Goal: Book appointment/travel/reservation

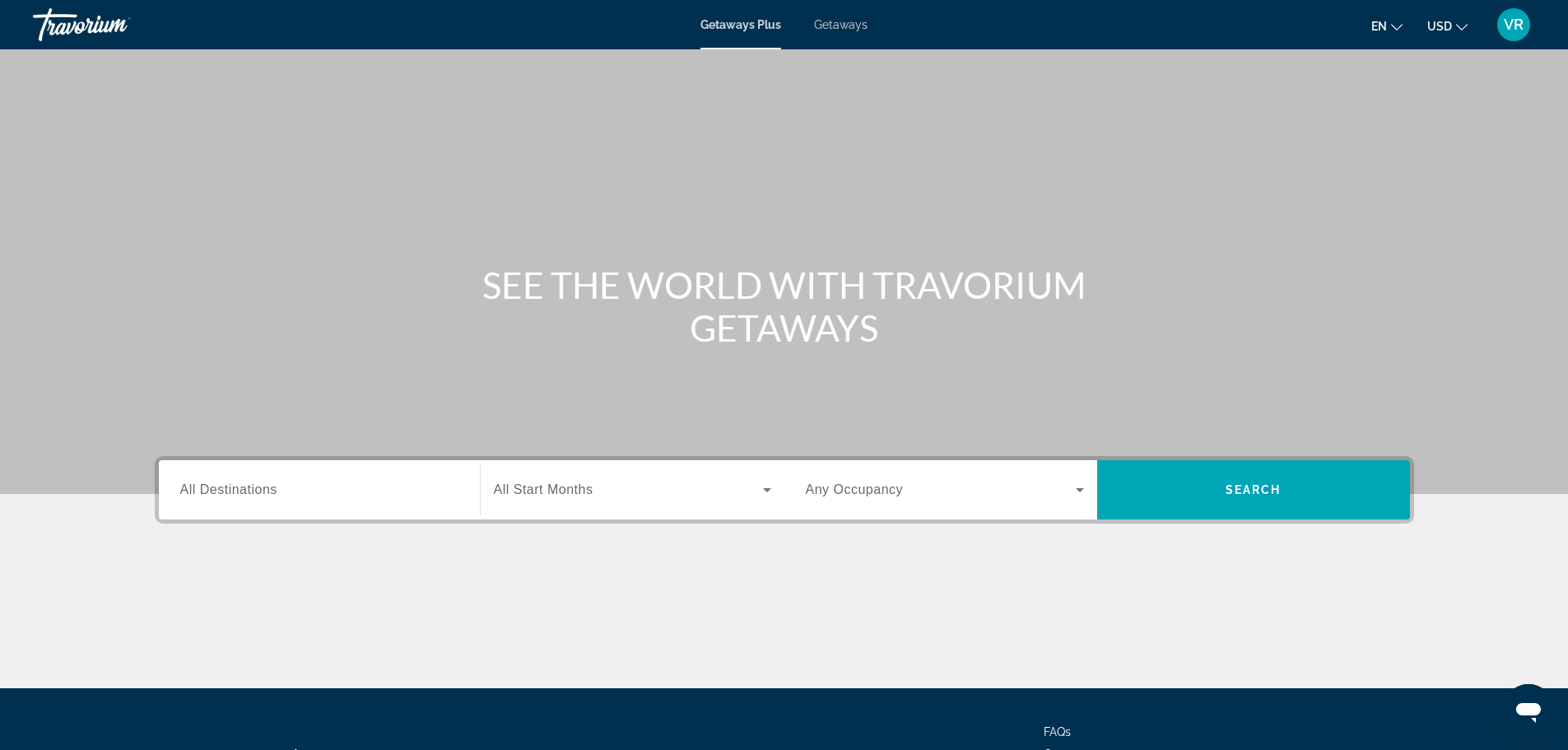
click at [423, 501] on div "Search widget" at bounding box center [319, 490] width 279 height 47
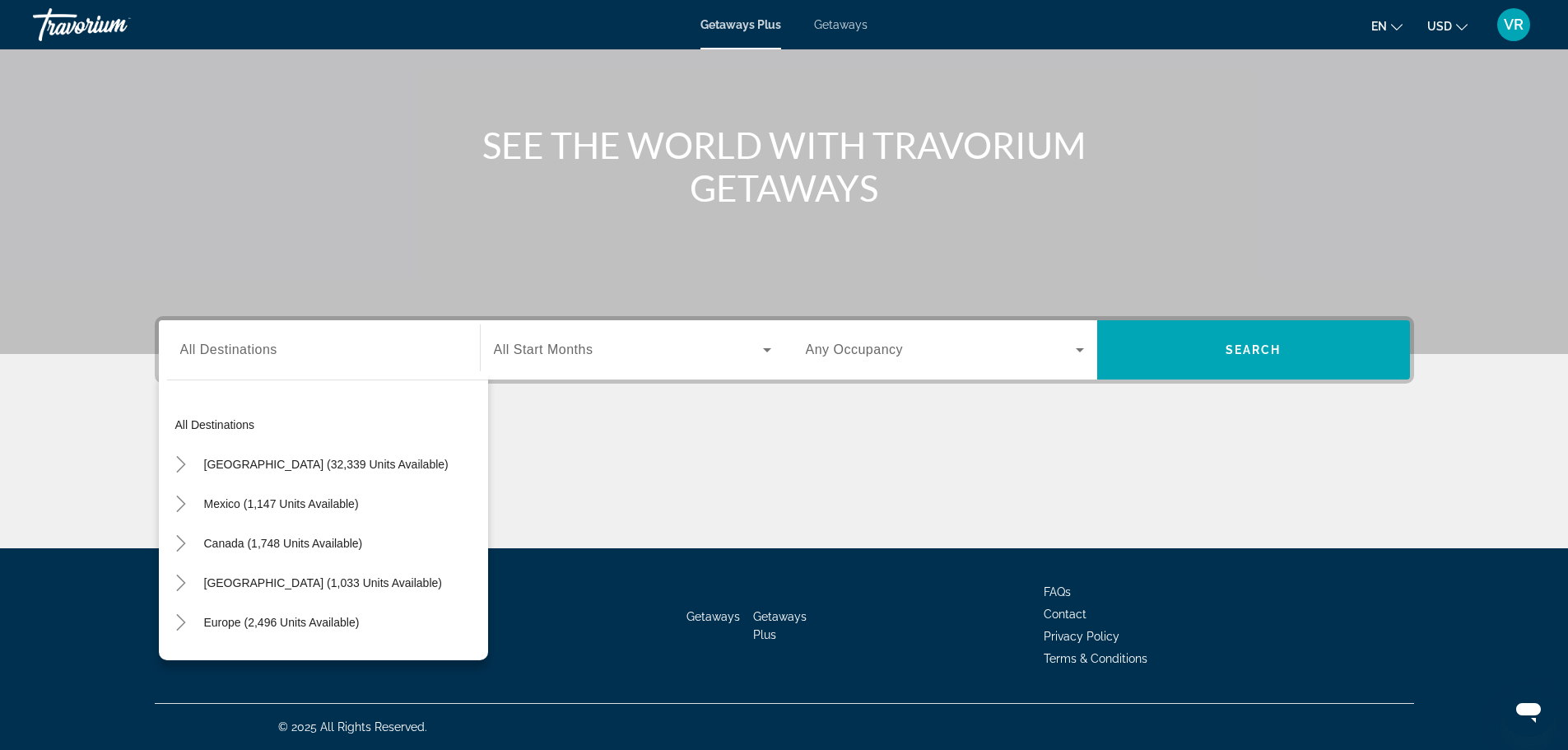
scroll to position [46, 0]
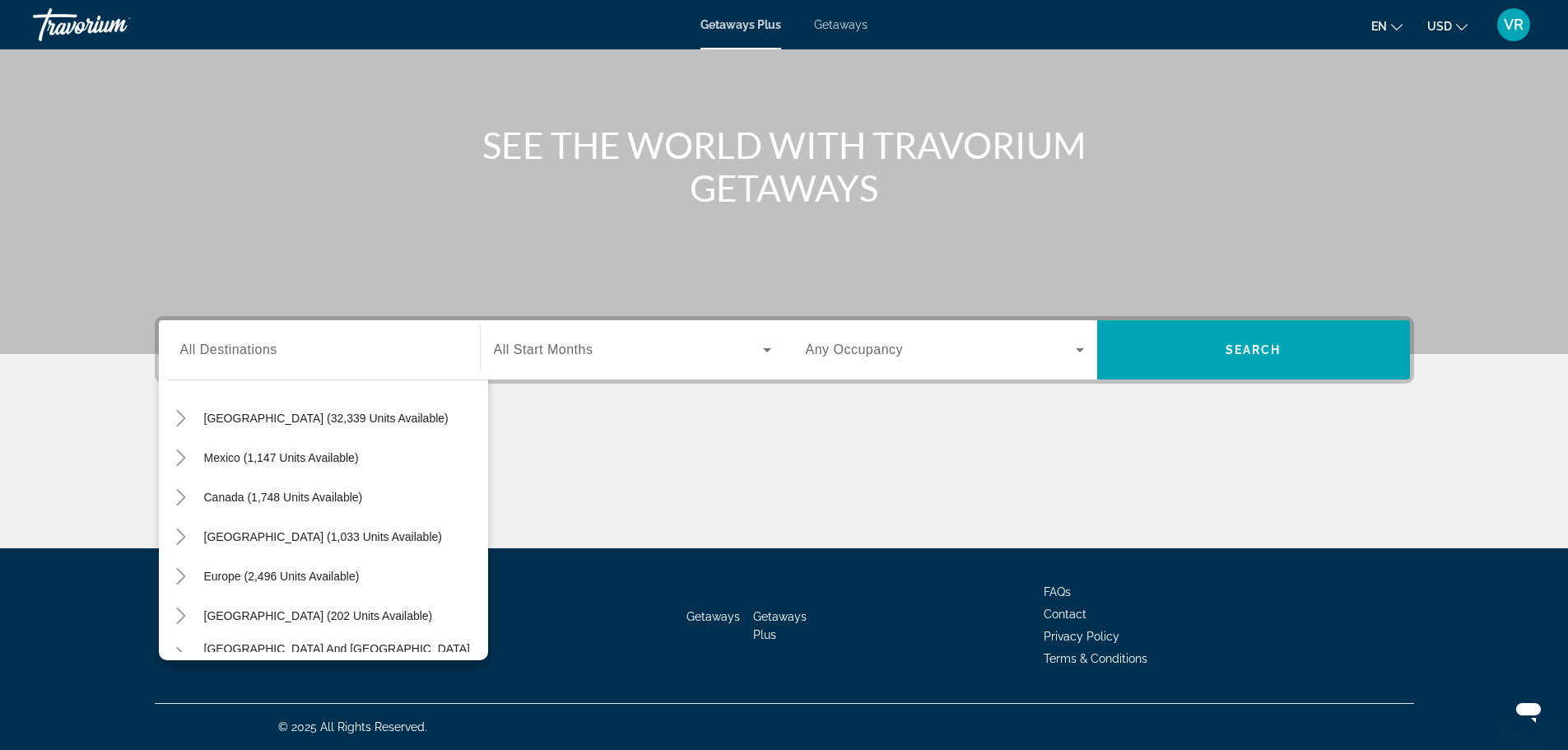
click at [372, 575] on div "Europe (2,496 units available)" at bounding box center [328, 575] width 321 height 40
click at [330, 582] on span "Europe (2,496 units available)" at bounding box center [282, 575] width 156 height 13
type input "**********"
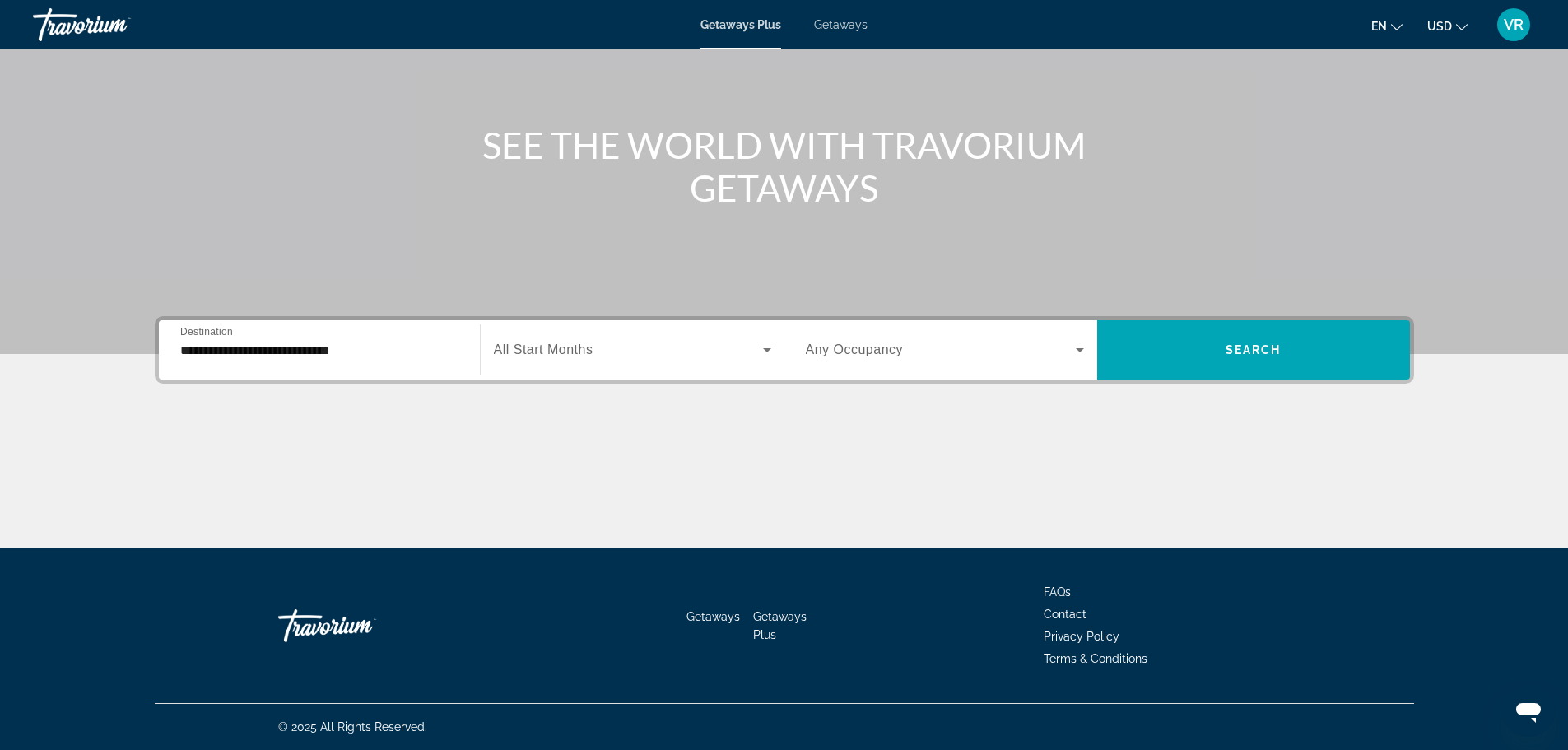
click at [574, 353] on span "All Start Months" at bounding box center [543, 349] width 99 height 14
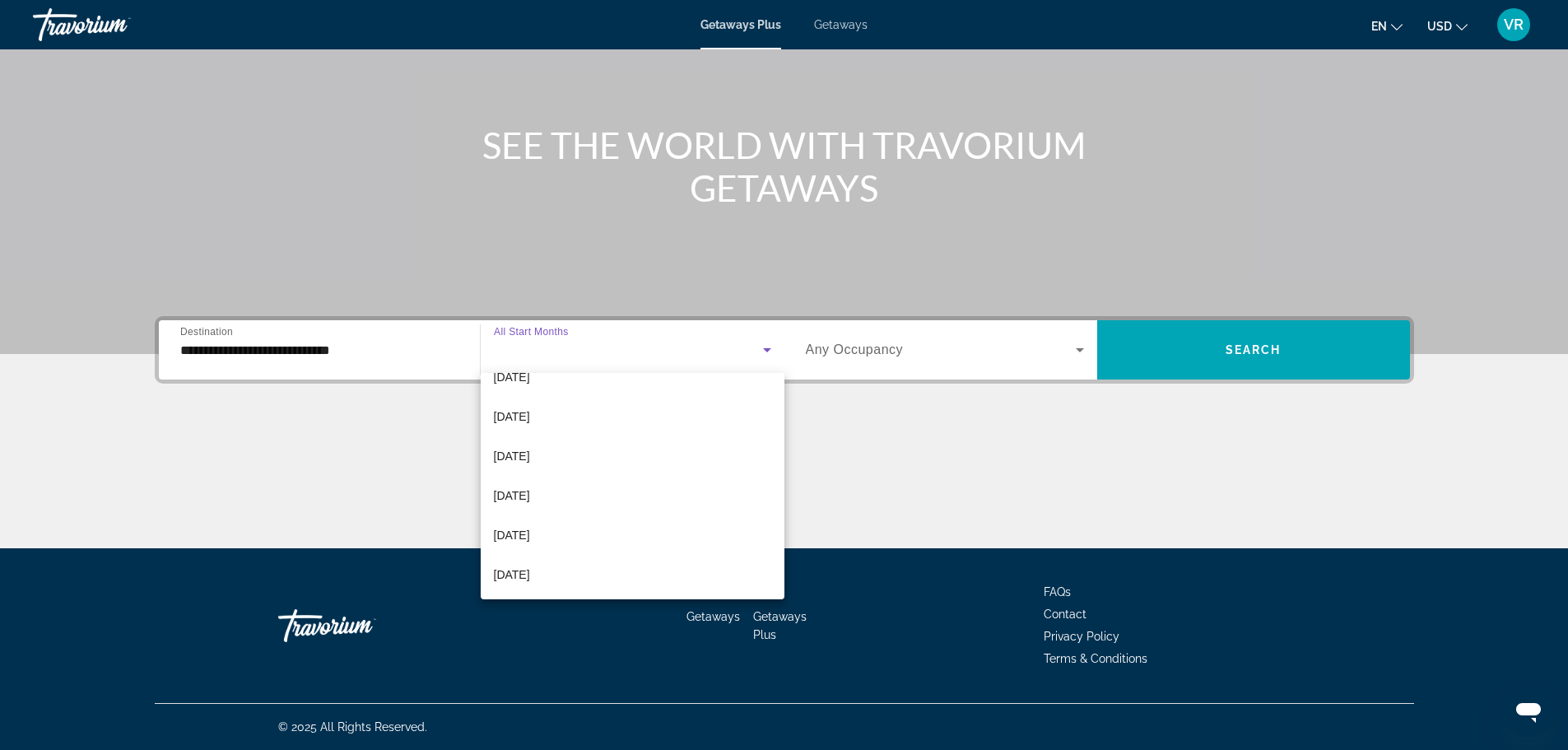
scroll to position [247, 0]
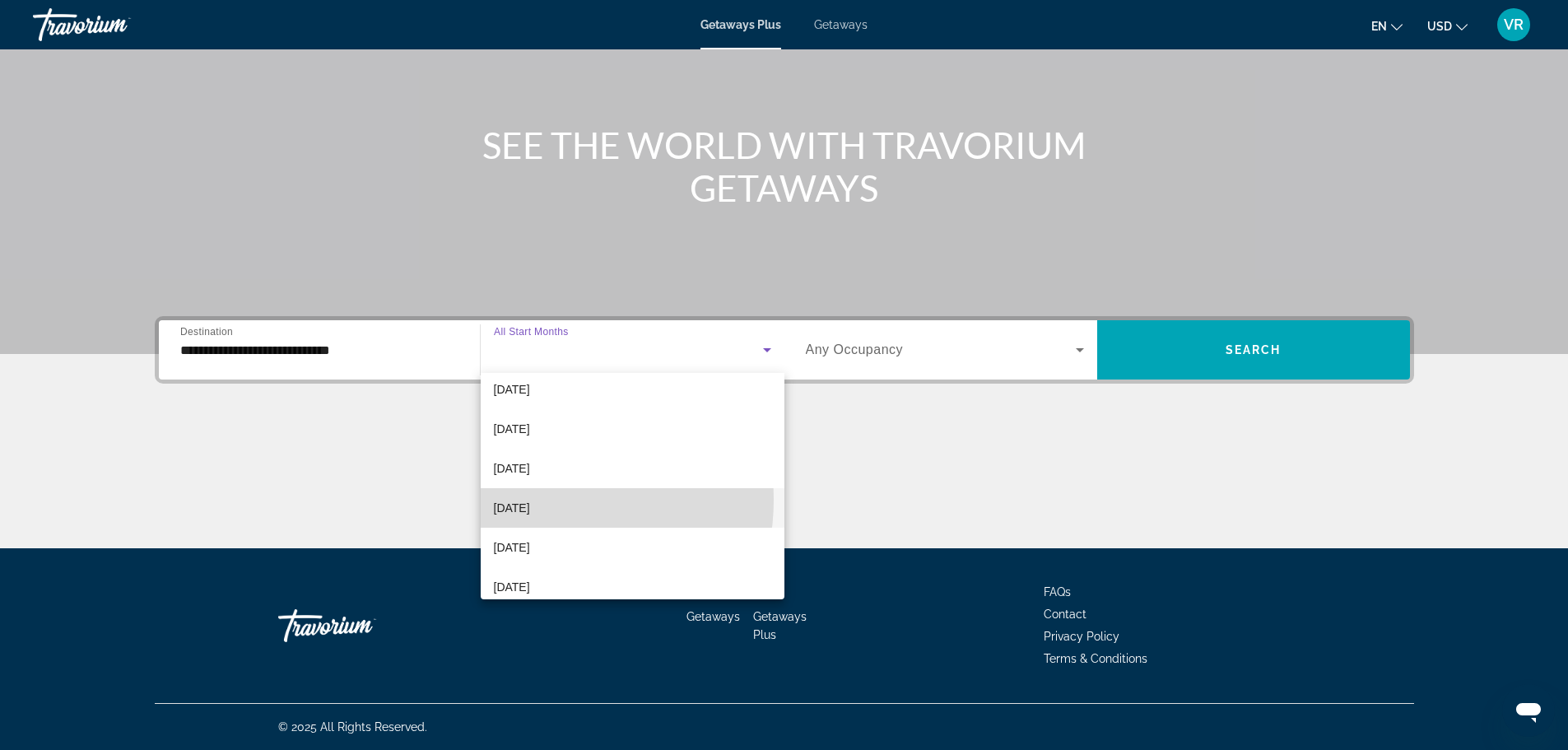
click at [530, 499] on span "May 2026" at bounding box center [512, 507] width 36 height 19
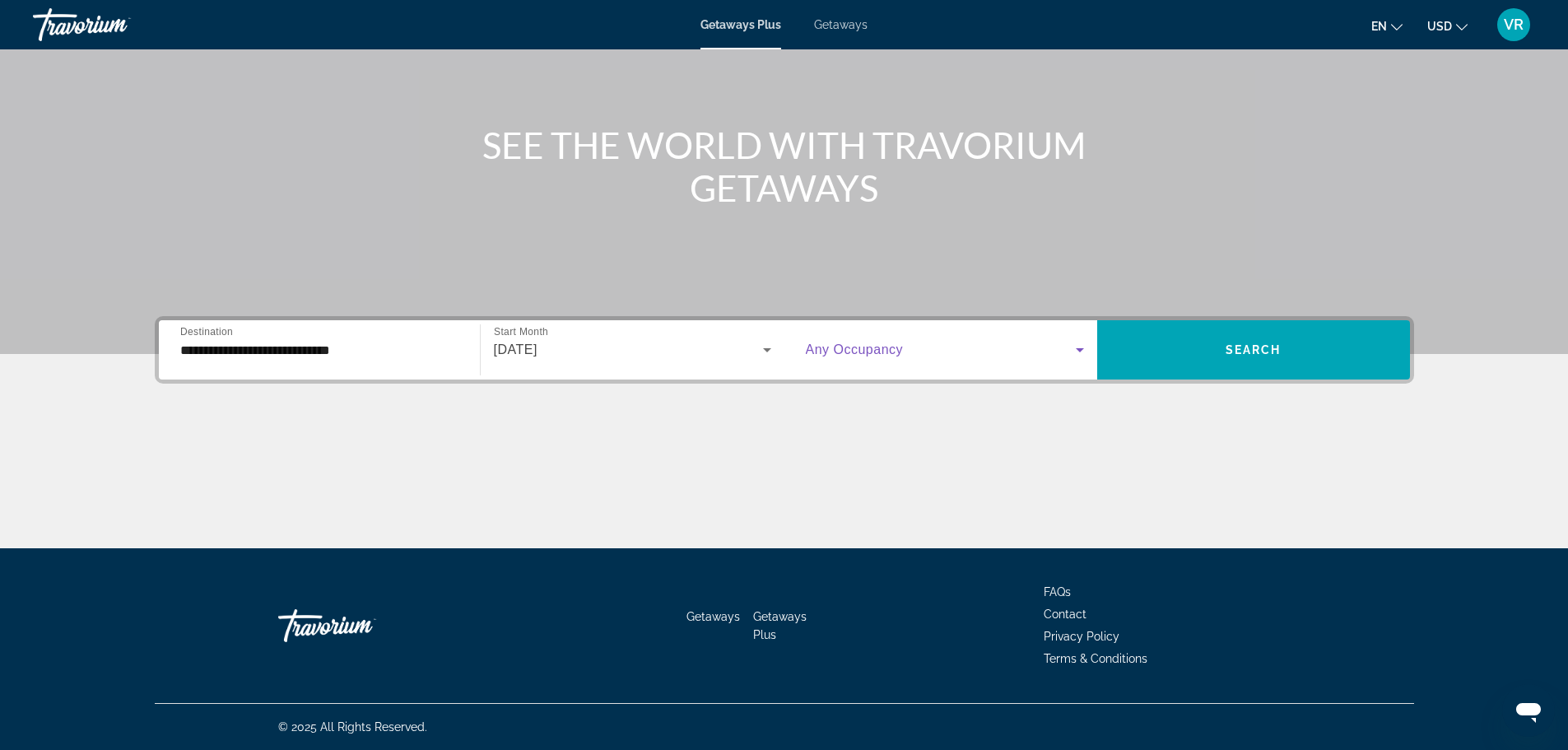
click at [939, 350] on span "Search widget" at bounding box center [940, 349] width 270 height 19
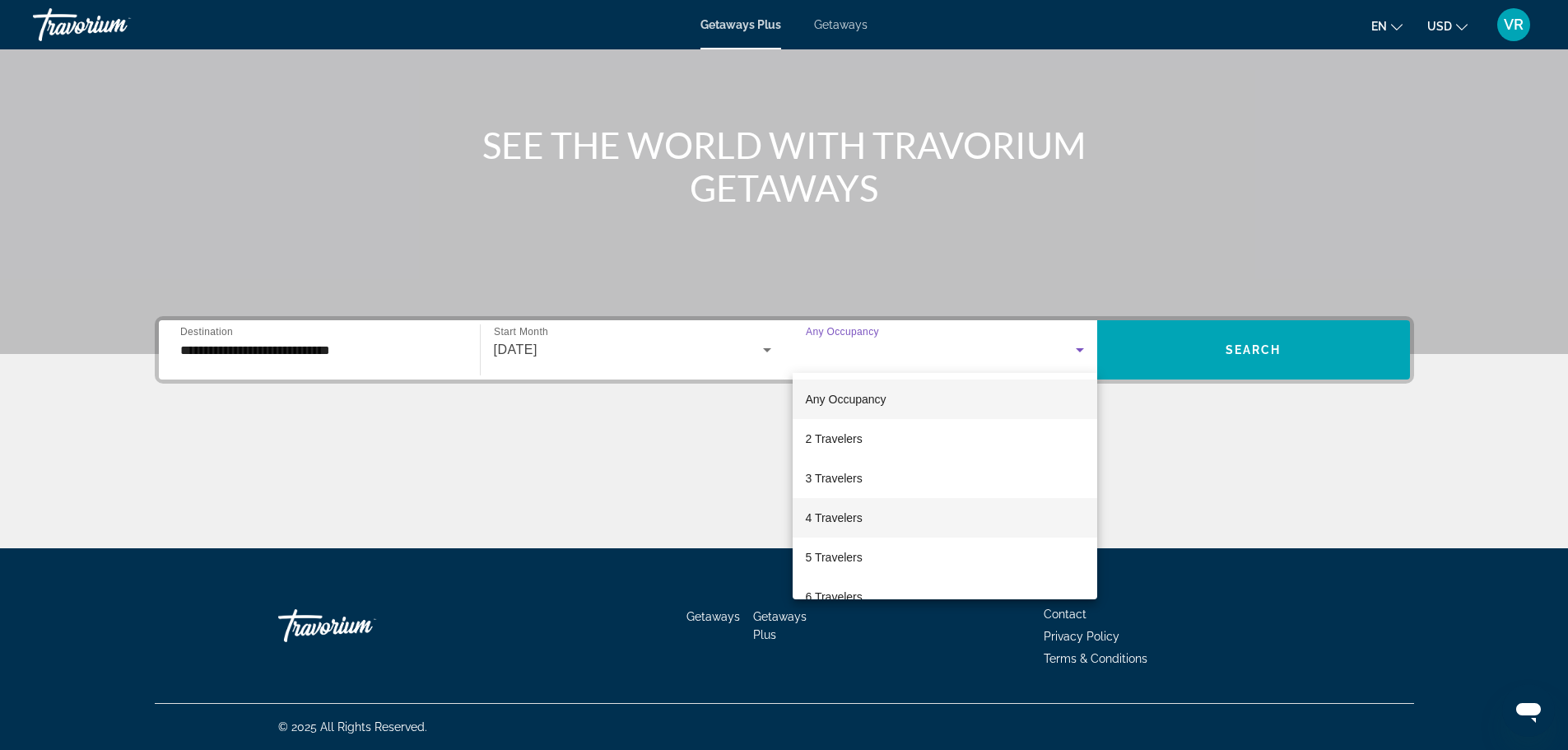
click at [854, 524] on span "4 Travelers" at bounding box center [834, 517] width 57 height 19
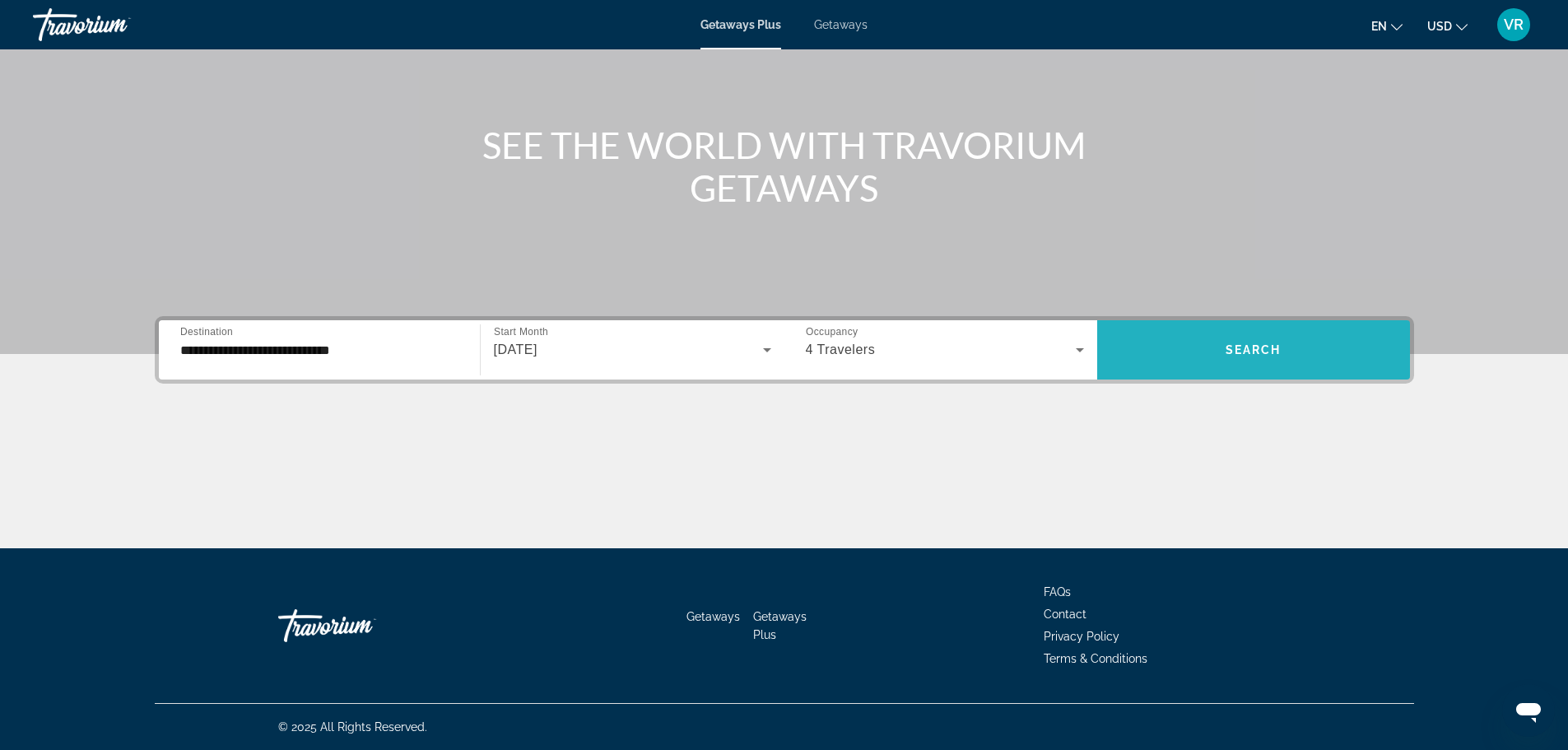
click at [1192, 338] on span "Search widget" at bounding box center [1253, 349] width 313 height 40
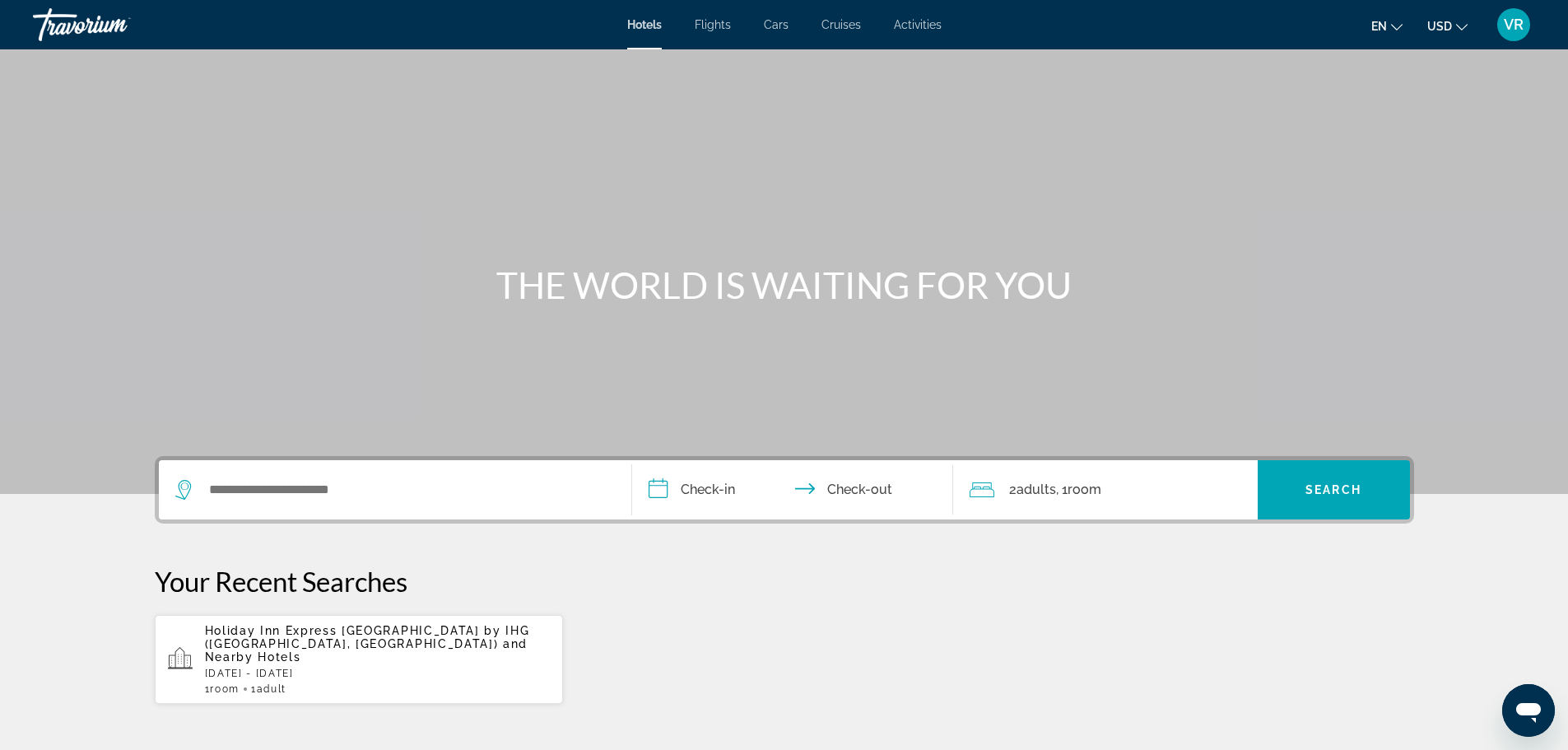
click at [1515, 24] on span "VR" at bounding box center [1512, 25] width 19 height 17
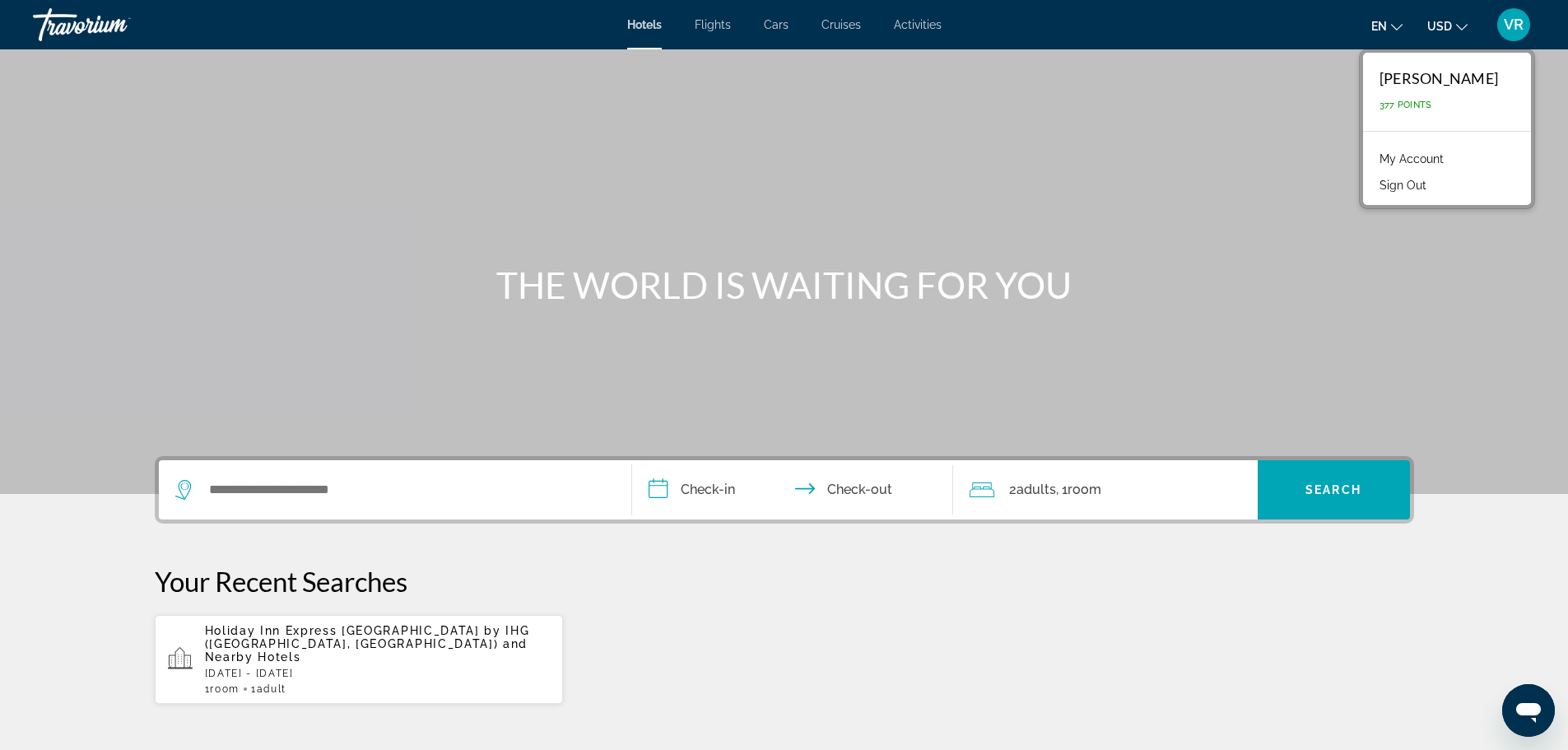
click at [1514, 24] on span "VR" at bounding box center [1512, 25] width 19 height 17
